Goal: Find specific fact: Find specific fact

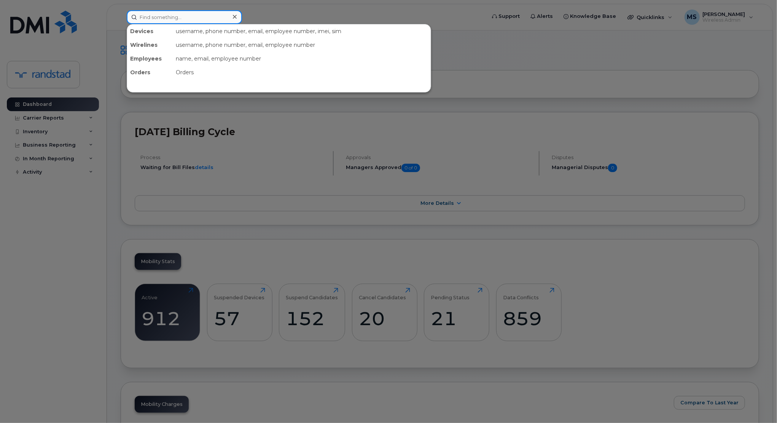
click at [208, 15] on input at bounding box center [184, 17] width 115 height 14
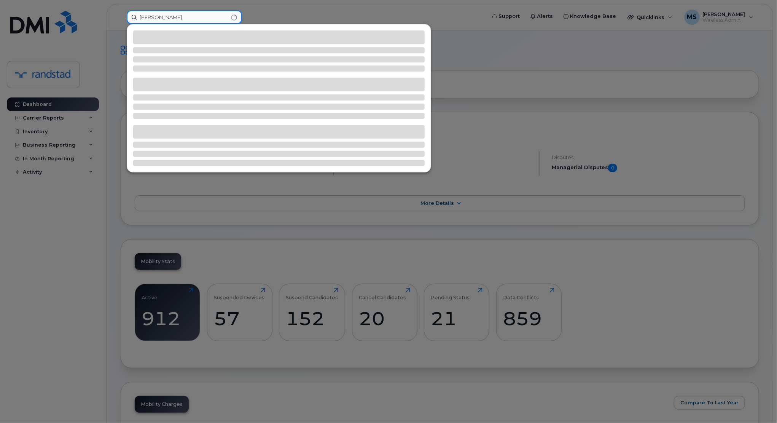
type input "[PERSON_NAME]"
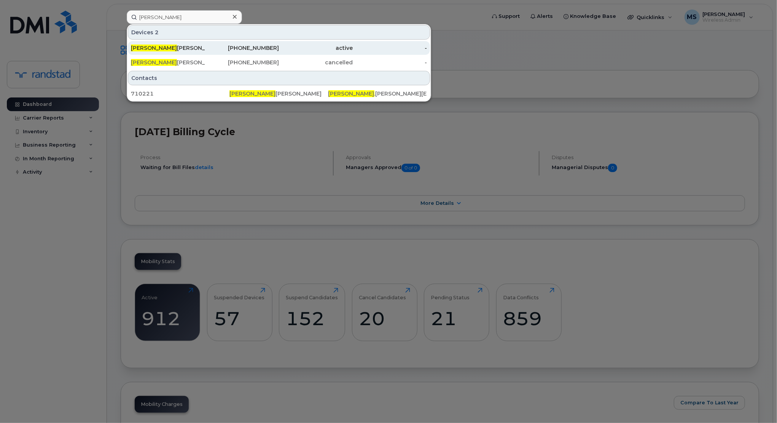
click at [180, 47] on div "Wendi Poffenroth" at bounding box center [168, 48] width 74 height 8
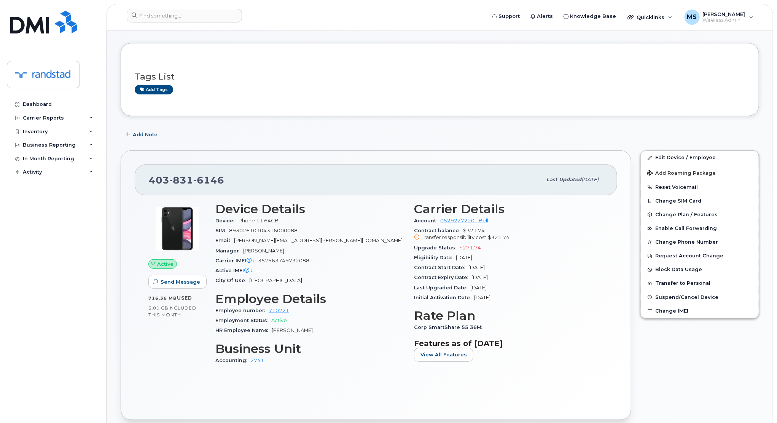
scroll to position [93, 0]
drag, startPoint x: 227, startPoint y: 181, endPoint x: 137, endPoint y: 184, distance: 90.6
click at [137, 184] on div "[PHONE_NUMBER] Last updated [DATE]" at bounding box center [376, 179] width 482 height 30
copy span "[PHONE_NUMBER]"
